Goal: Check status: Check status

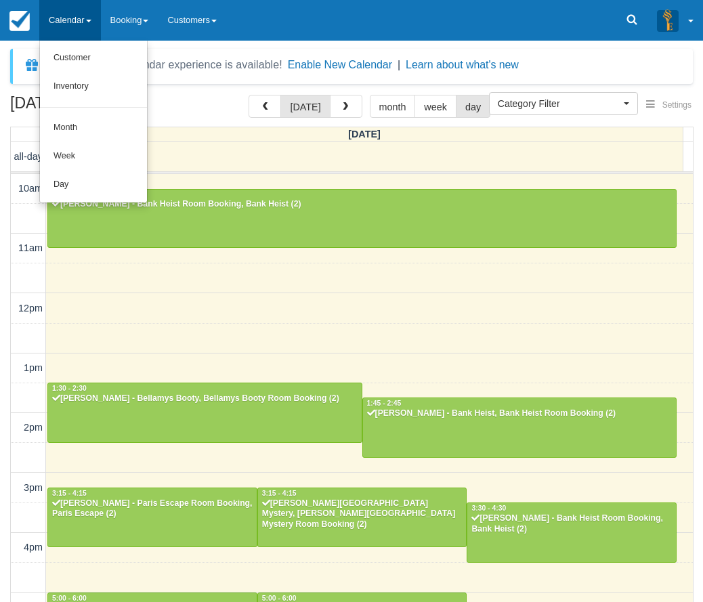
select select
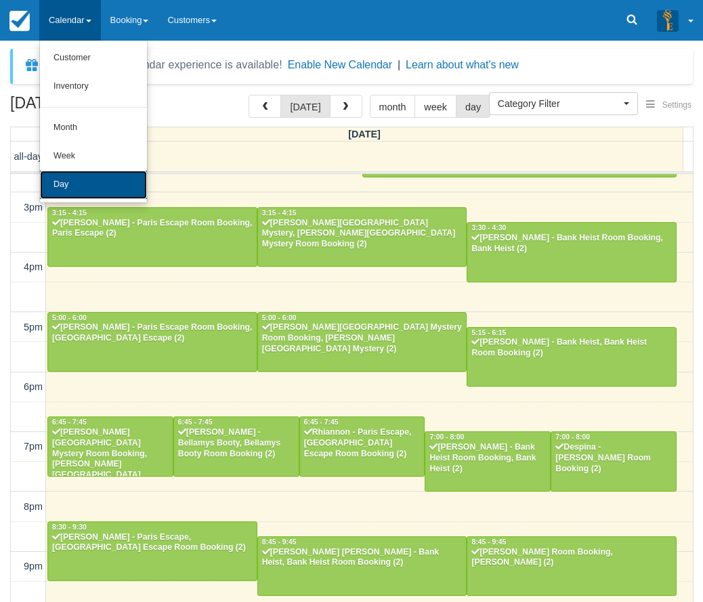
click at [58, 179] on link "Day" at bounding box center [93, 185] width 107 height 28
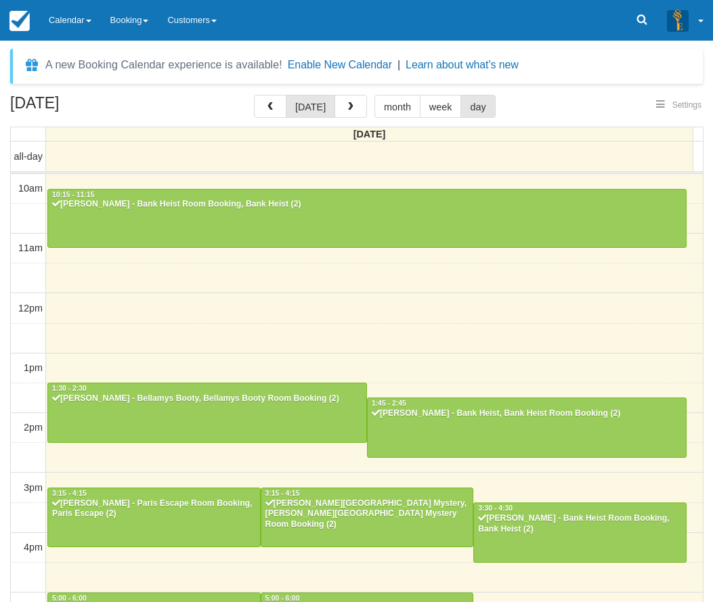
select select
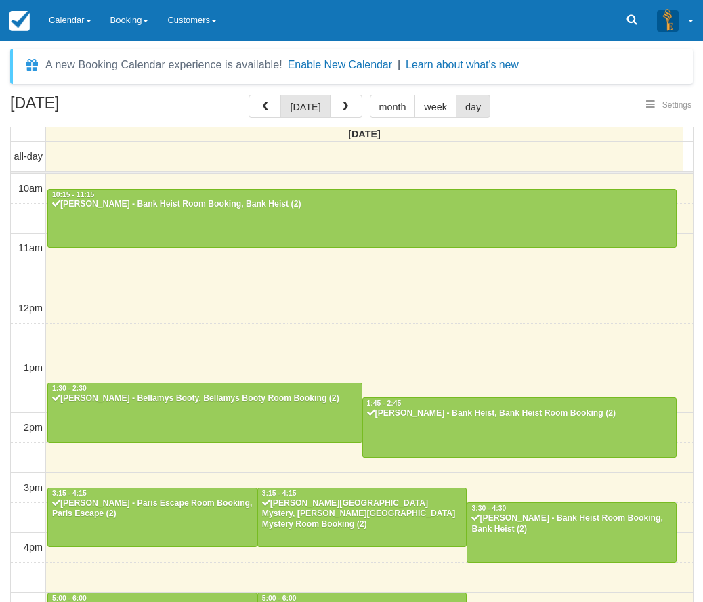
scroll to position [280, 0]
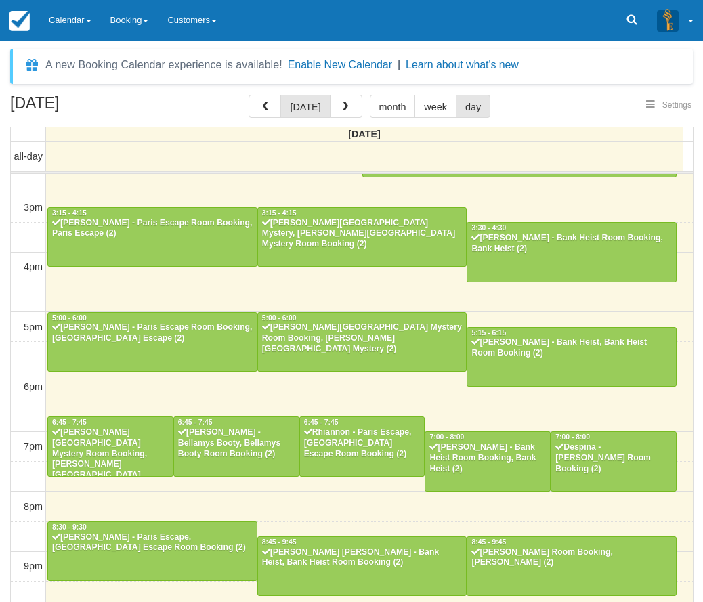
select select
click at [98, 21] on link "Calendar" at bounding box center [70, 20] width 62 height 41
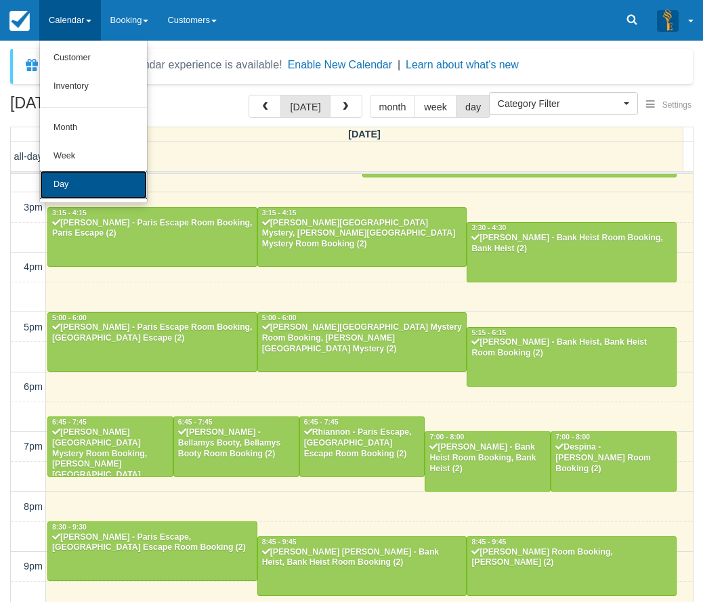
click at [70, 185] on link "Day" at bounding box center [93, 185] width 107 height 28
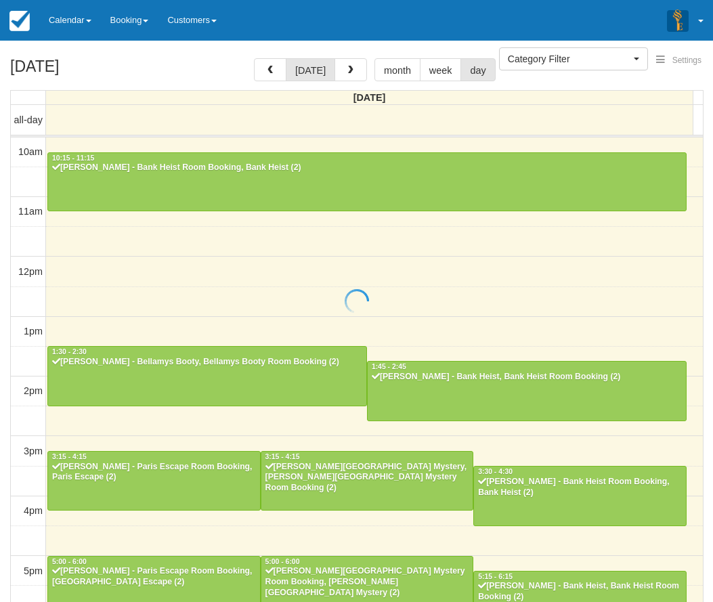
select select
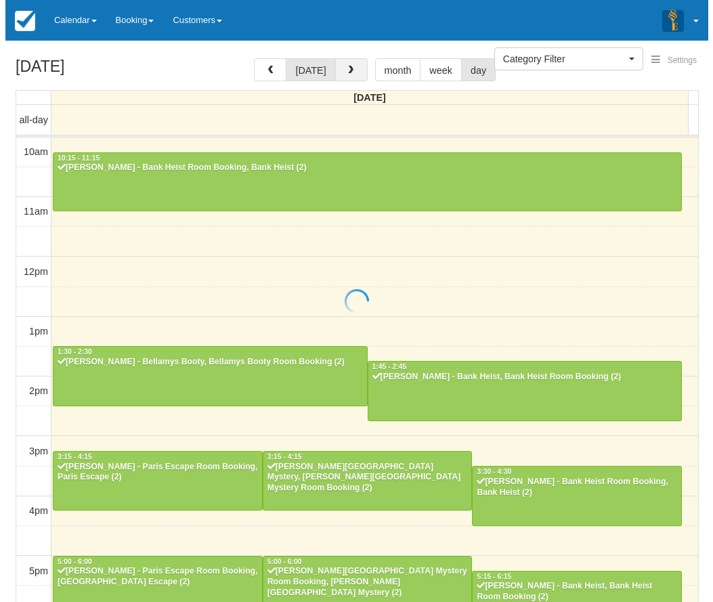
scroll to position [280, 0]
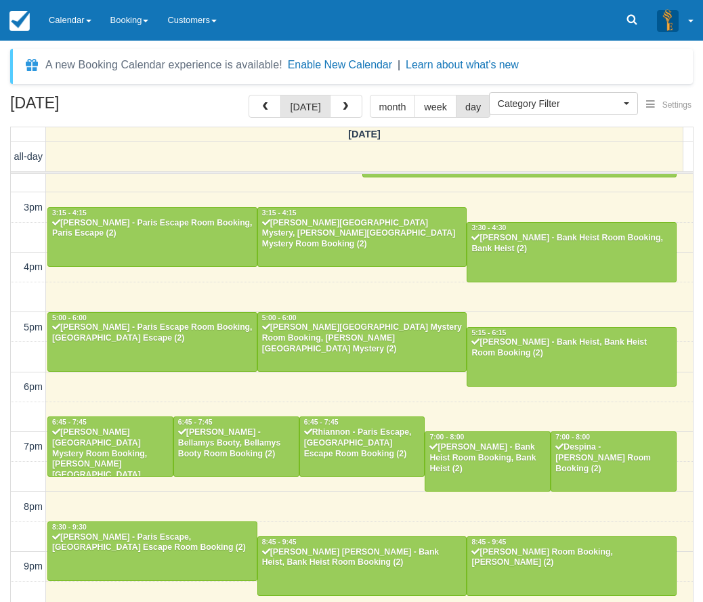
click at [299, 194] on div "10am 11am 12pm 1pm 2pm 3pm 4pm 5pm 6pm 7pm 8pm 9pm 10pm 10:15 - 11:15 Jake West…" at bounding box center [352, 268] width 682 height 748
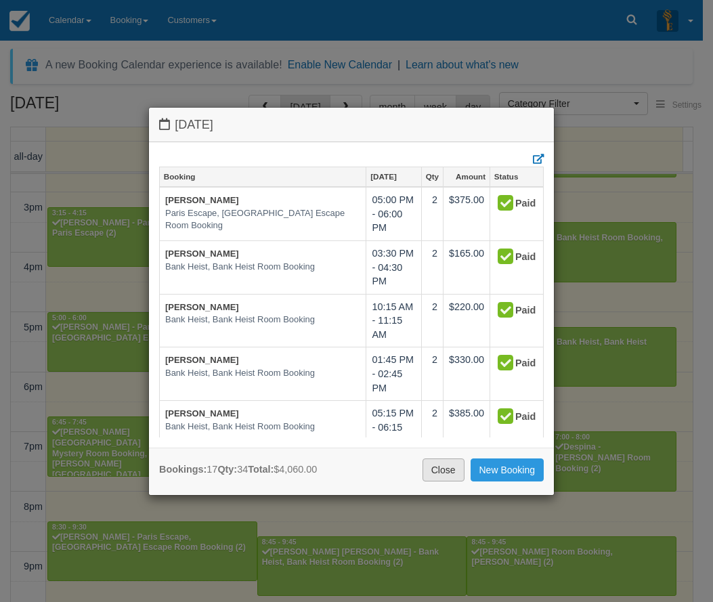
click at [435, 471] on link "Close" at bounding box center [444, 469] width 42 height 23
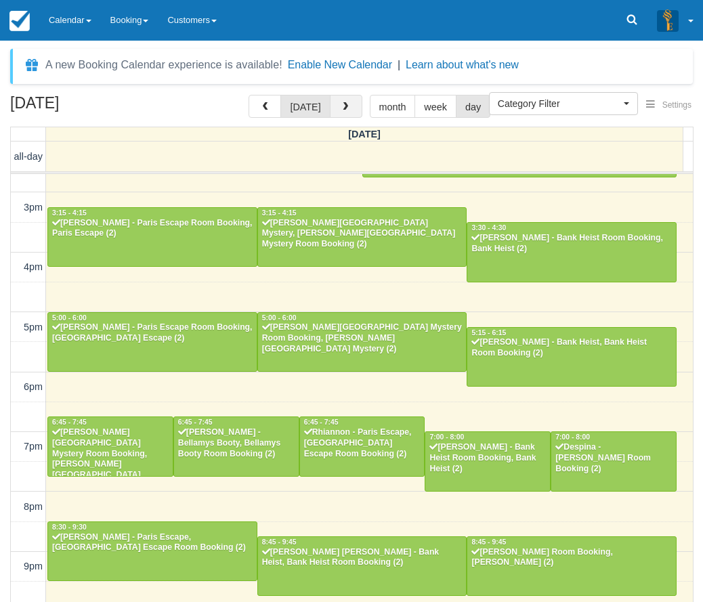
click at [347, 112] on button "button" at bounding box center [346, 106] width 33 height 23
